Goal: Task Accomplishment & Management: Use online tool/utility

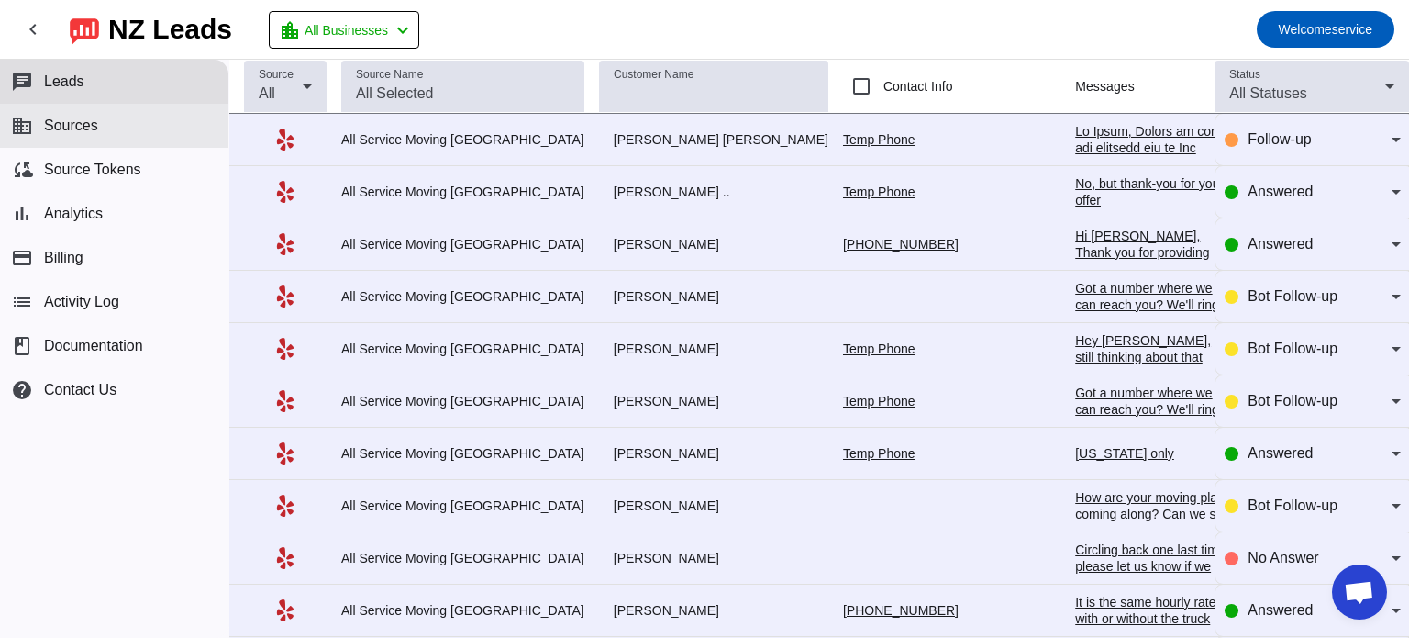
scroll to position [0, 81]
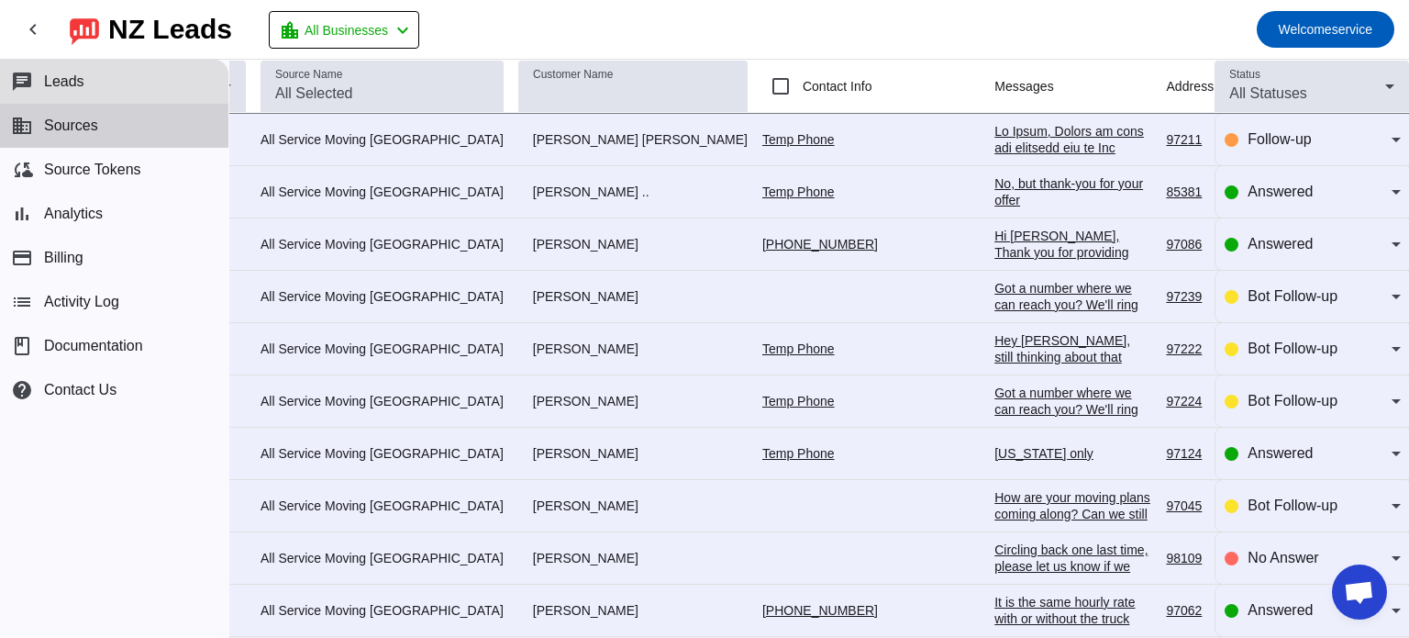
click at [121, 113] on button "business Sources" at bounding box center [114, 126] width 228 height 44
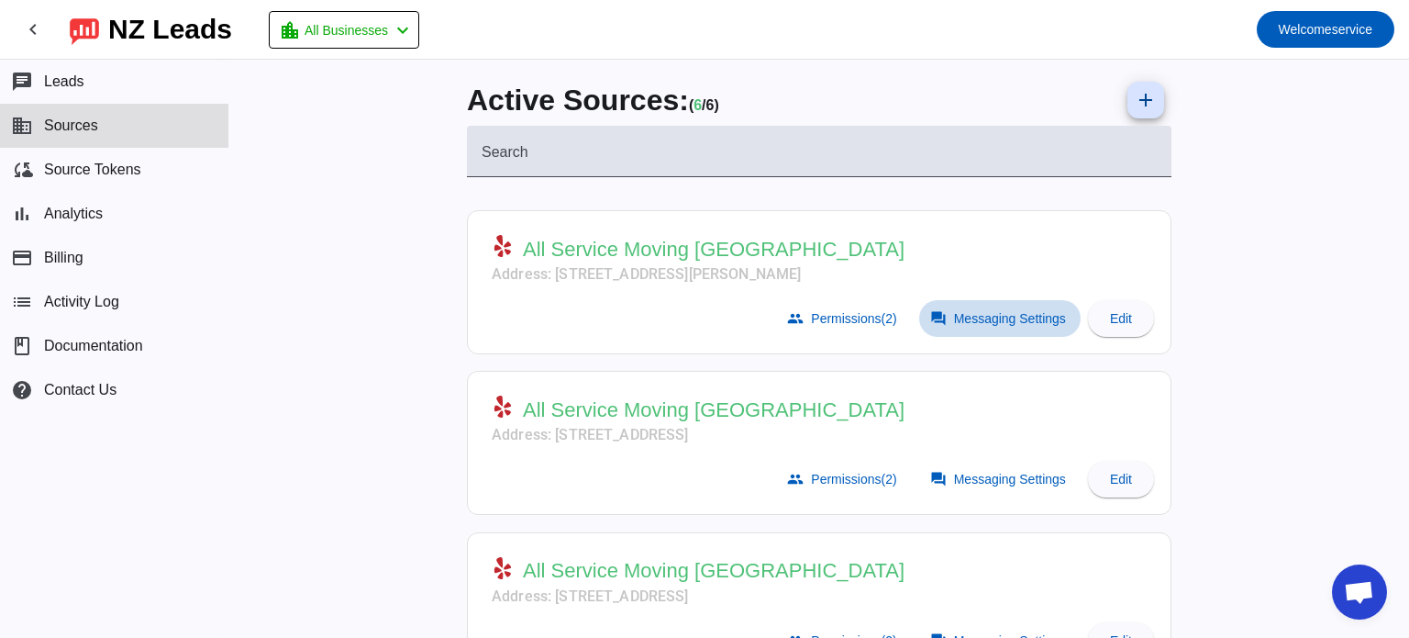
click at [990, 324] on span "Messaging Settings" at bounding box center [1010, 318] width 112 height 15
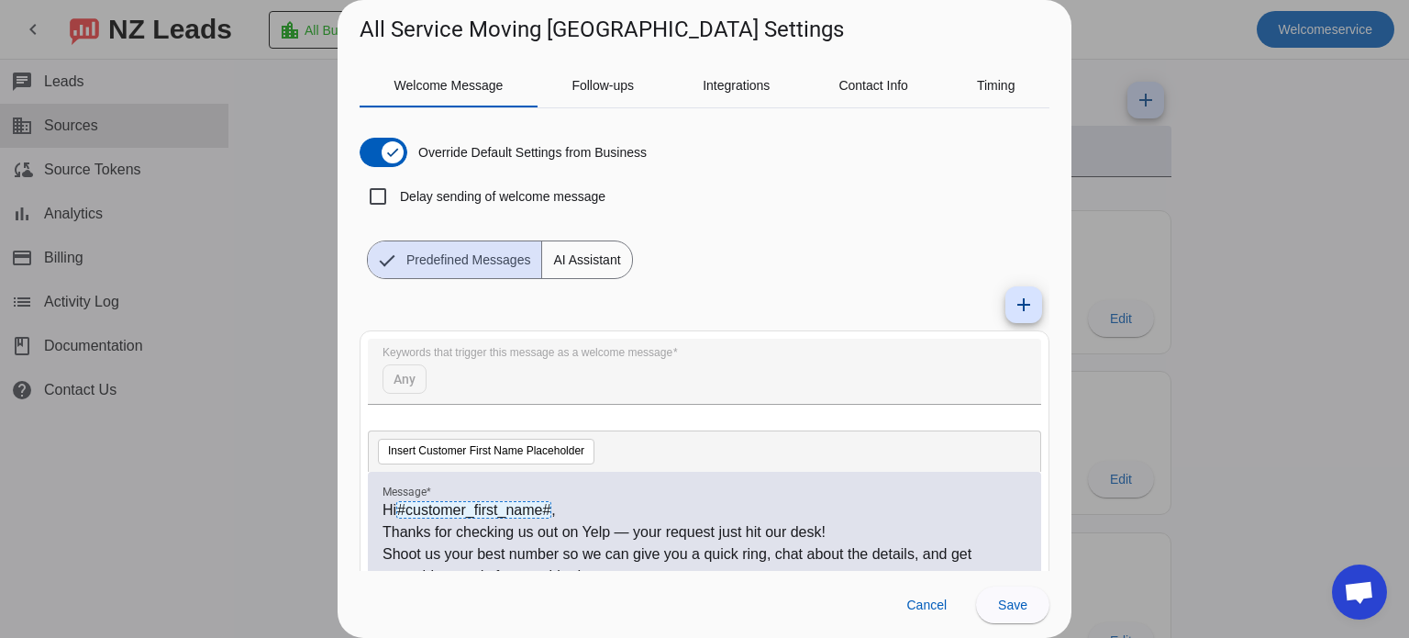
scroll to position [6, 0]
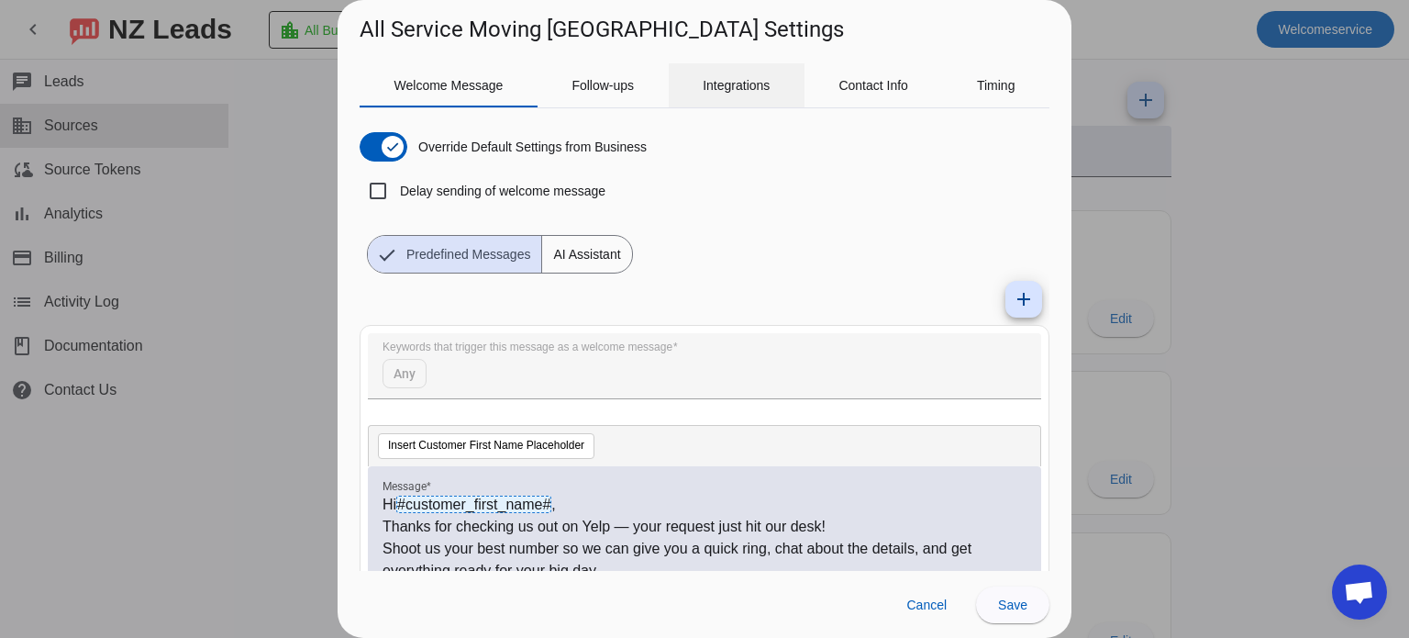
click at [738, 91] on span "Integrations" at bounding box center [736, 85] width 67 height 13
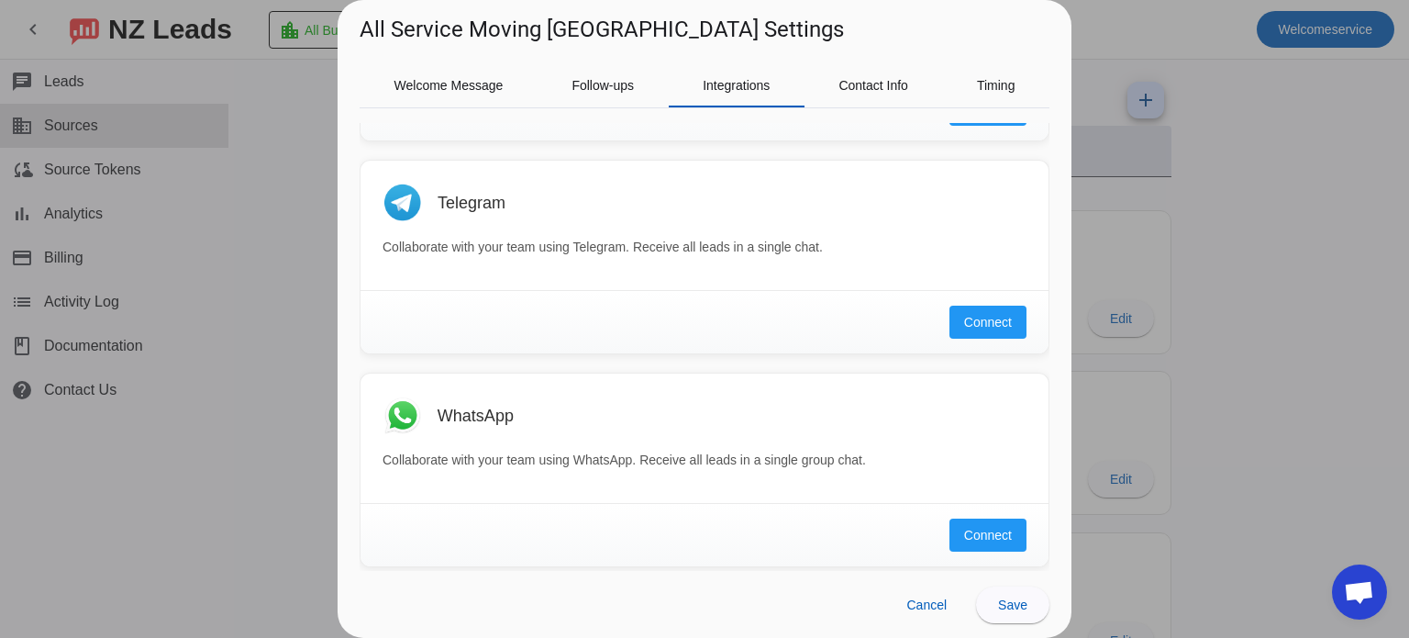
scroll to position [0, 0]
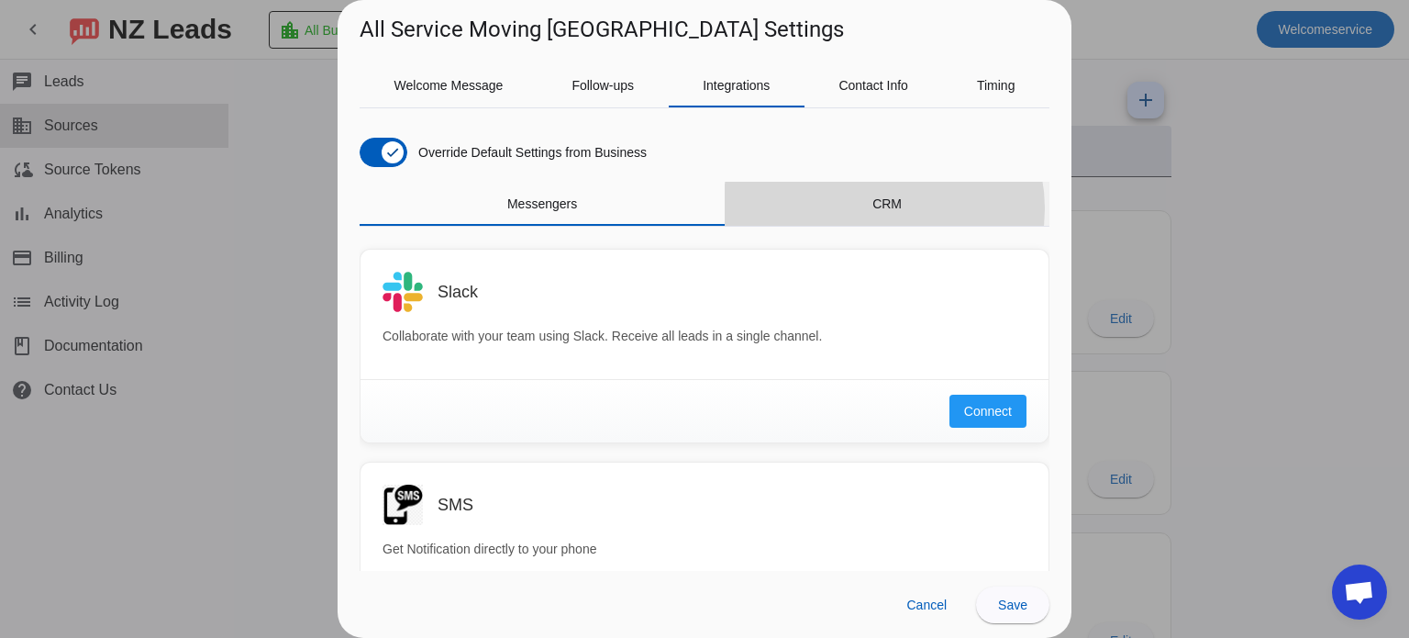
click at [877, 208] on span "CRM" at bounding box center [887, 203] width 29 height 13
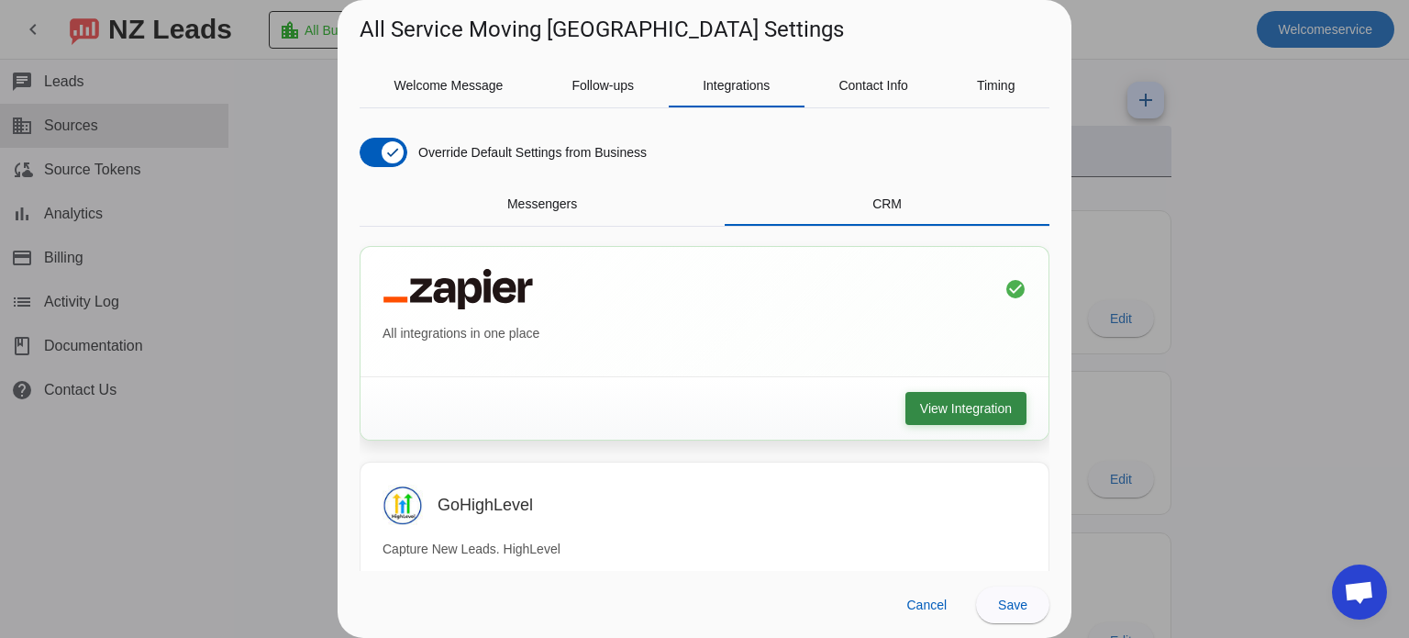
click at [942, 410] on span "View Integration" at bounding box center [966, 408] width 92 height 18
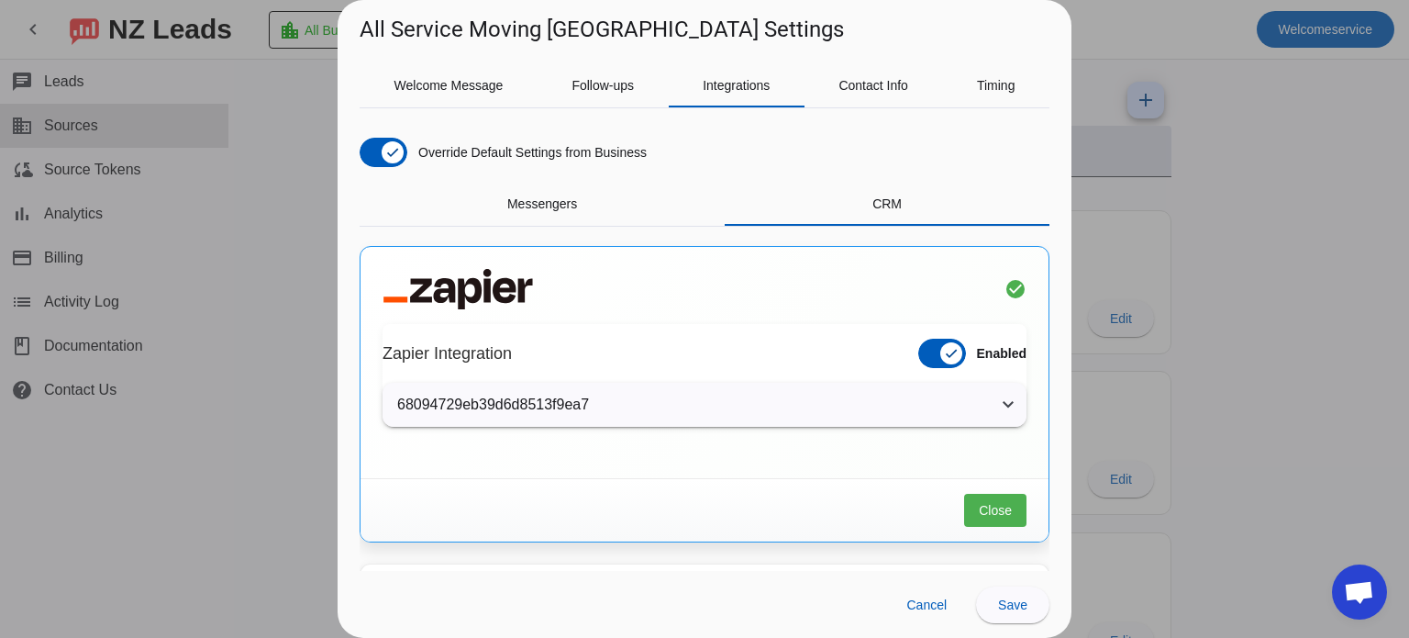
click at [570, 403] on mat-panel-title "68094729eb39d6d8513f9ea7" at bounding box center [693, 405] width 593 height 22
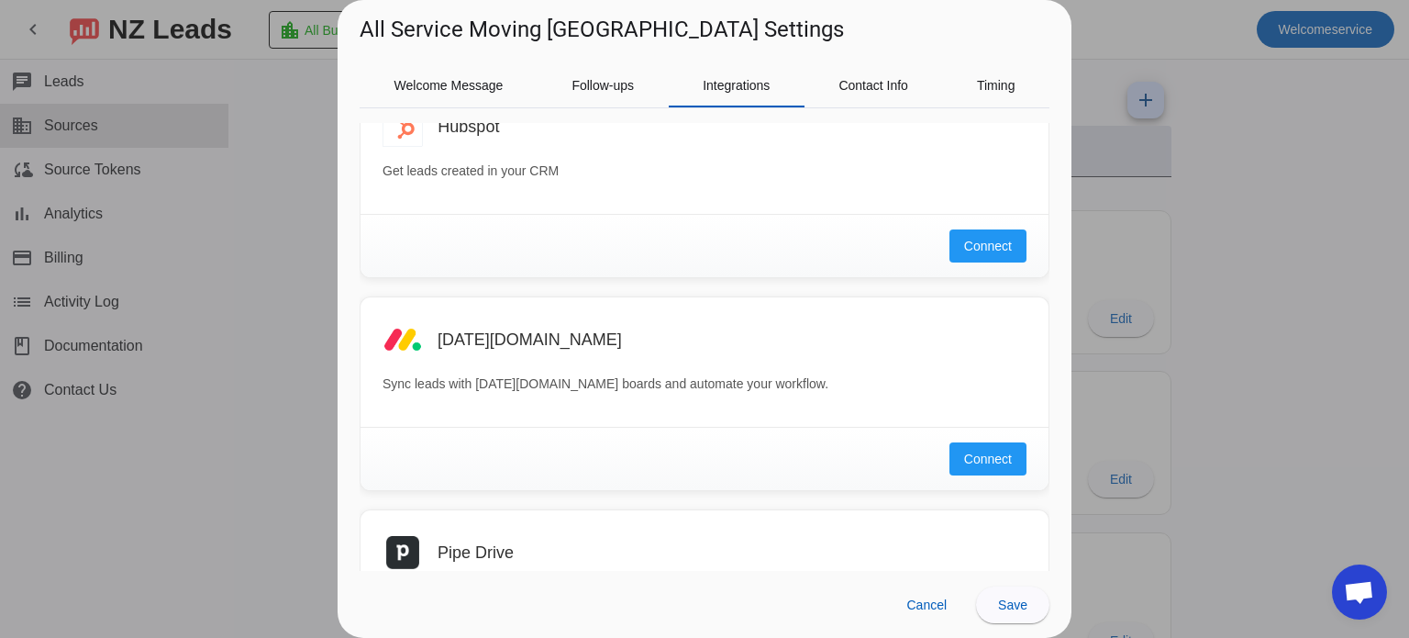
scroll to position [998, 0]
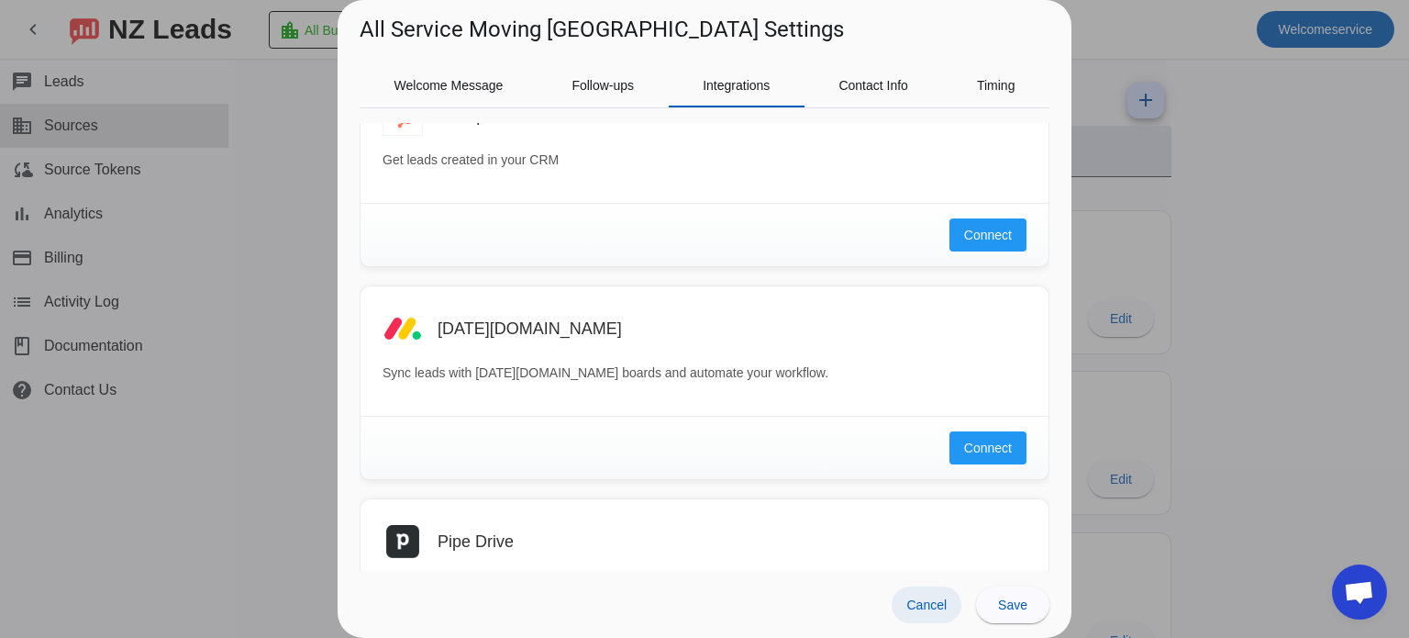
click at [938, 605] on span "Cancel" at bounding box center [927, 604] width 40 height 15
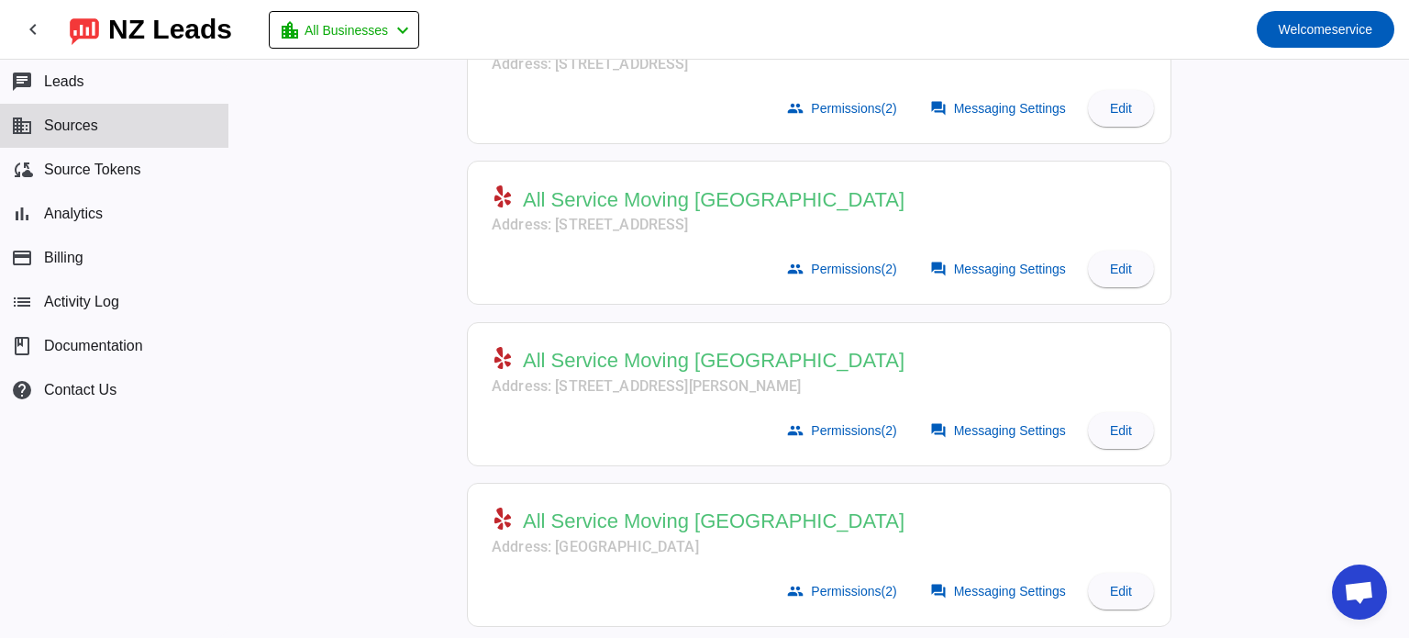
scroll to position [0, 0]
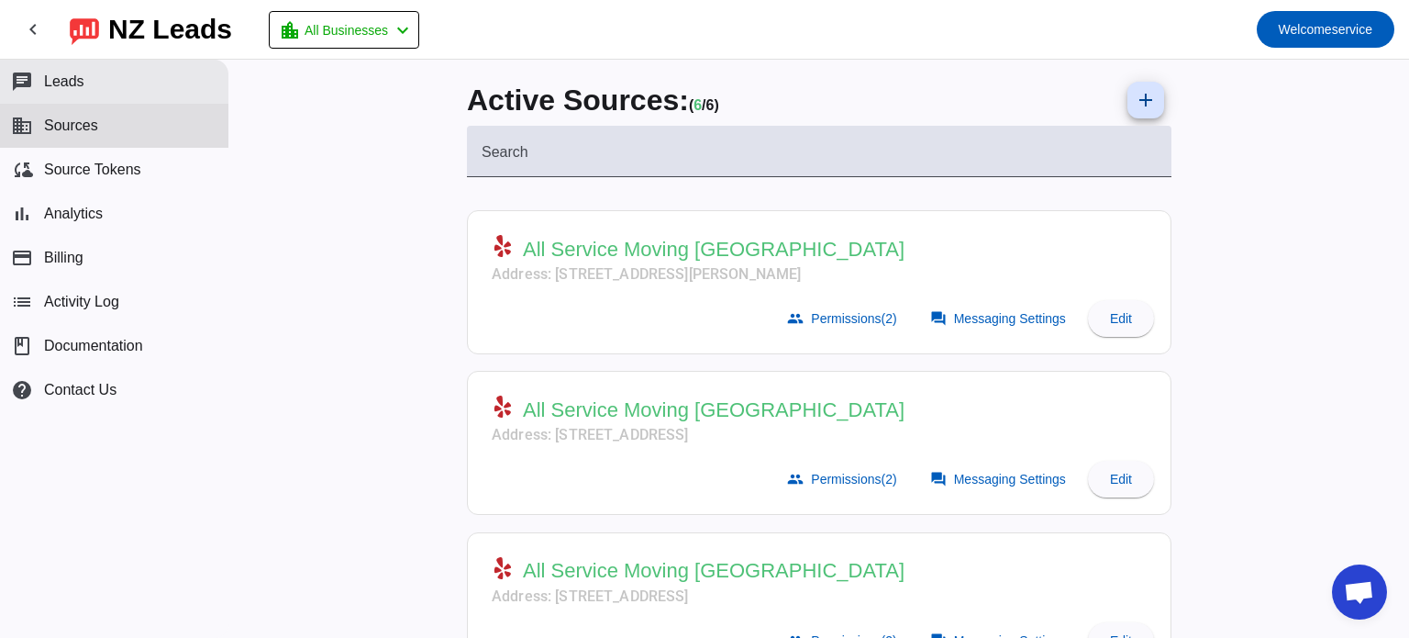
click at [94, 77] on button "chat Leads" at bounding box center [114, 82] width 228 height 44
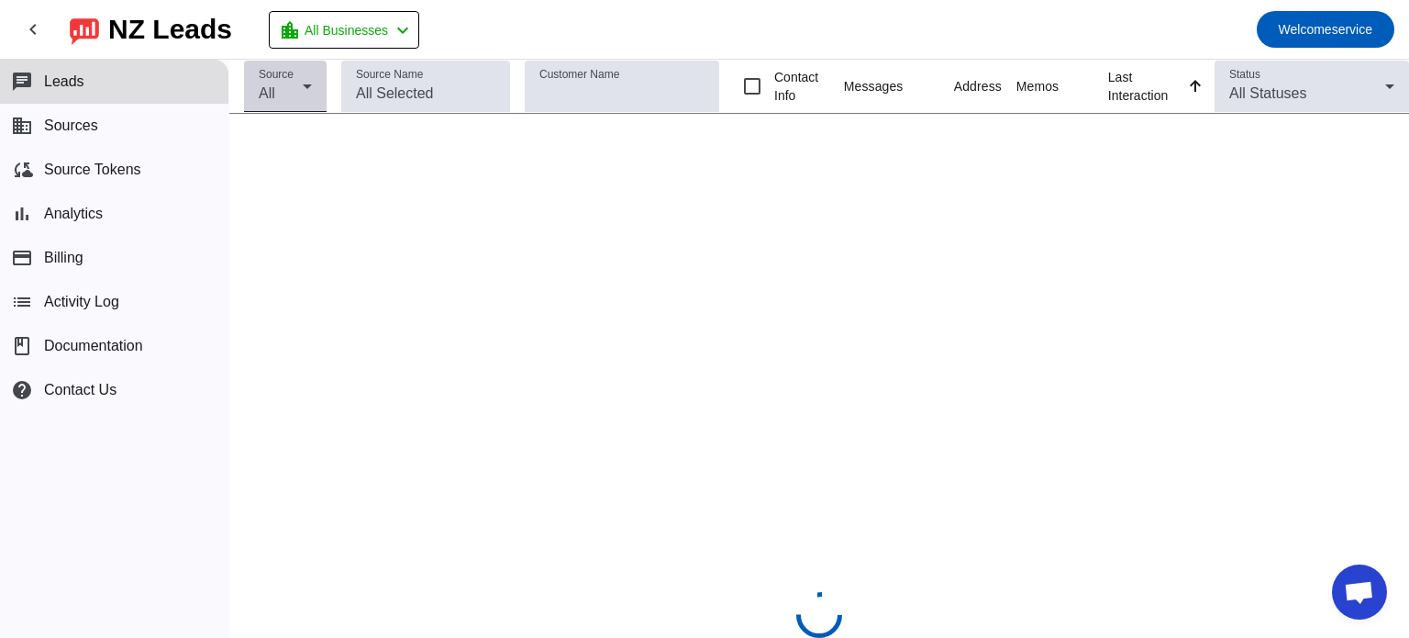
click at [310, 92] on icon at bounding box center [307, 86] width 22 height 22
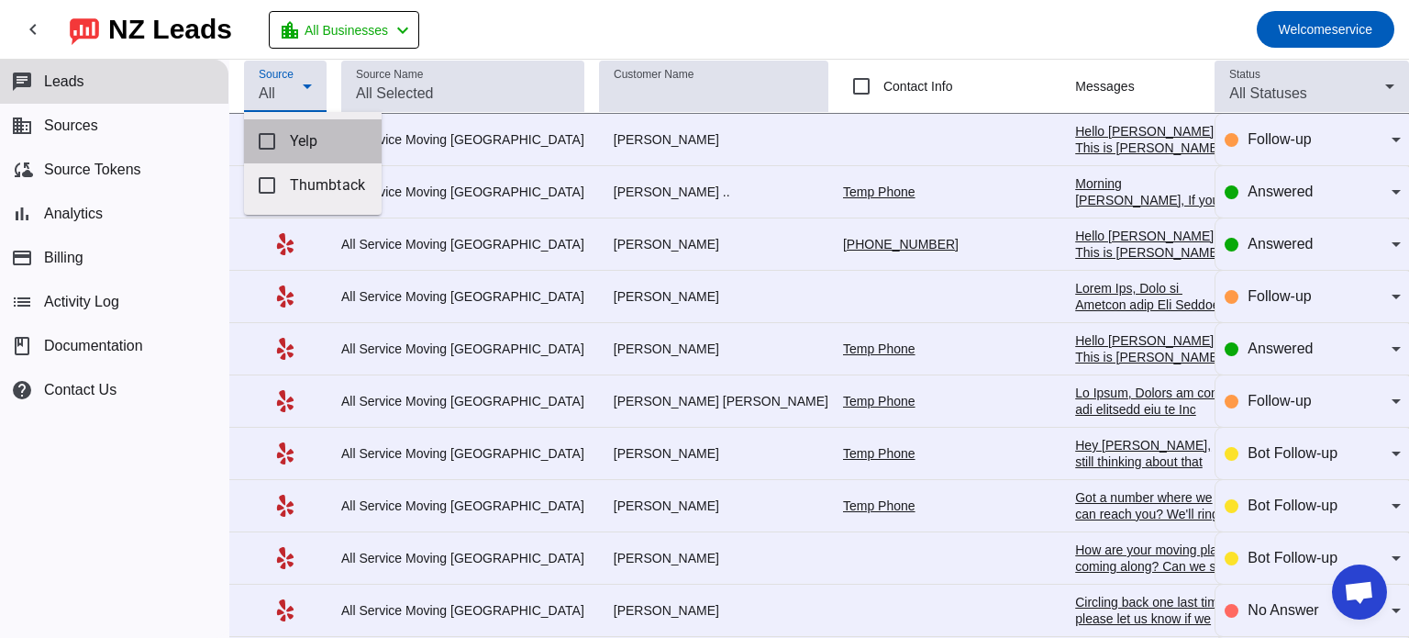
click at [310, 143] on span "Yelp" at bounding box center [328, 141] width 77 height 18
click at [311, 143] on span "Yelp" at bounding box center [328, 141] width 77 height 18
click at [529, 34] on div at bounding box center [704, 319] width 1409 height 638
